Goal: Task Accomplishment & Management: Use online tool/utility

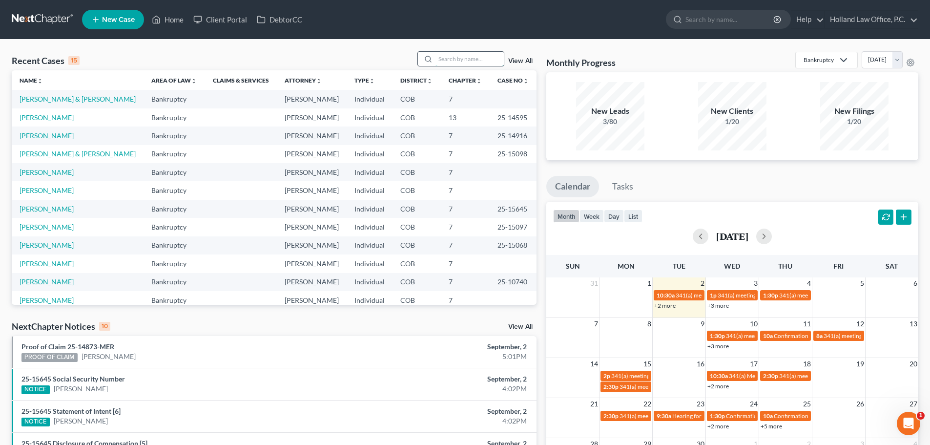
click at [451, 61] on input "search" at bounding box center [470, 59] width 68 height 14
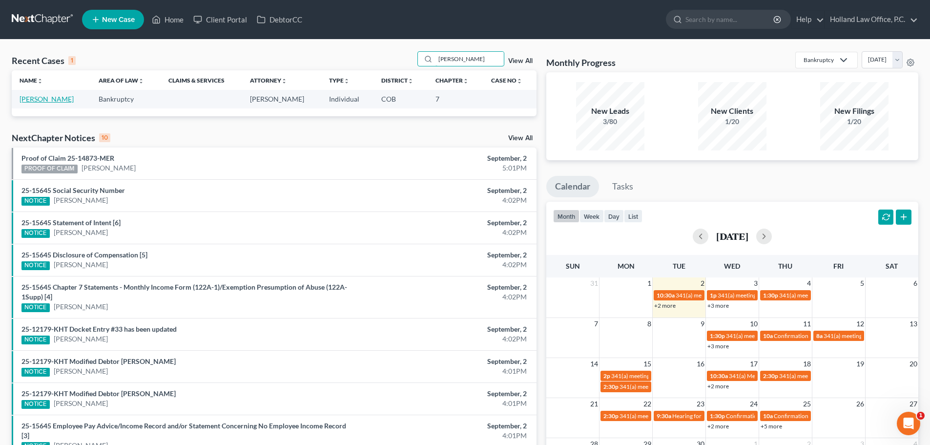
type input "[PERSON_NAME]"
click at [39, 102] on link "[PERSON_NAME]" at bounding box center [47, 99] width 54 height 8
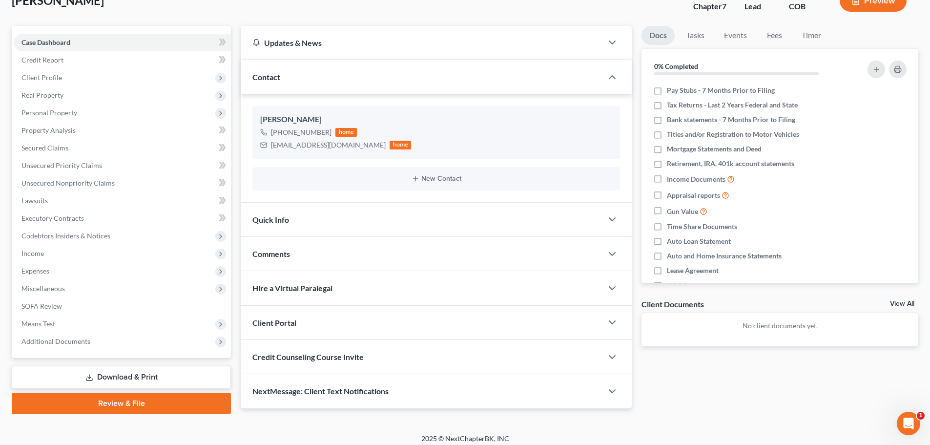
scroll to position [74, 0]
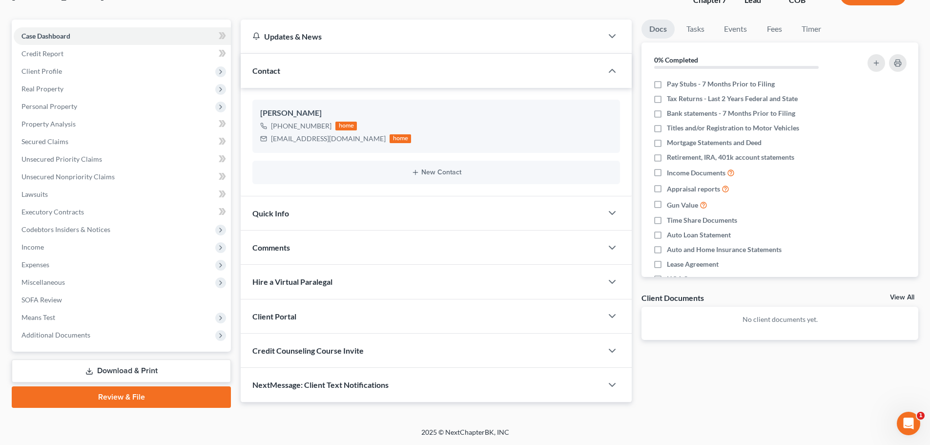
click at [336, 315] on div "Client Portal" at bounding box center [422, 316] width 362 height 34
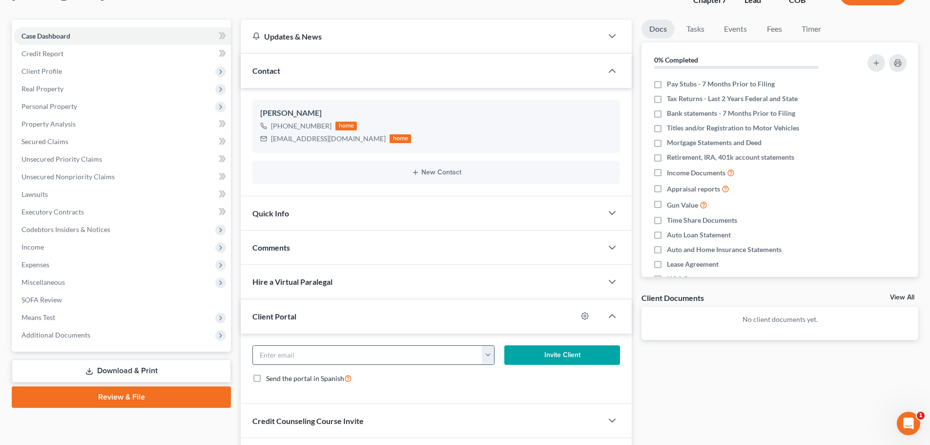
click at [314, 351] on input "email" at bounding box center [368, 355] width 230 height 19
paste input "[EMAIL_ADDRESS][DOMAIN_NAME]"
type input "[EMAIL_ADDRESS][DOMAIN_NAME]"
click at [546, 356] on button "Invite Client" at bounding box center [562, 355] width 116 height 20
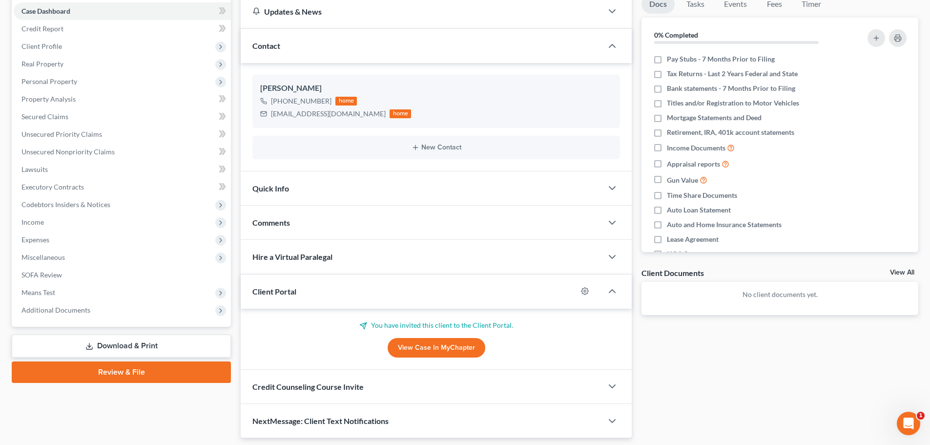
scroll to position [123, 0]
